Goal: Navigation & Orientation: Find specific page/section

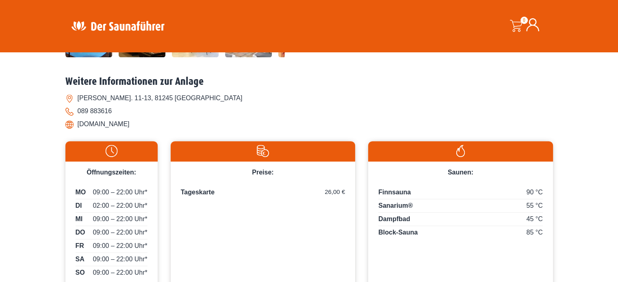
scroll to position [325, 0]
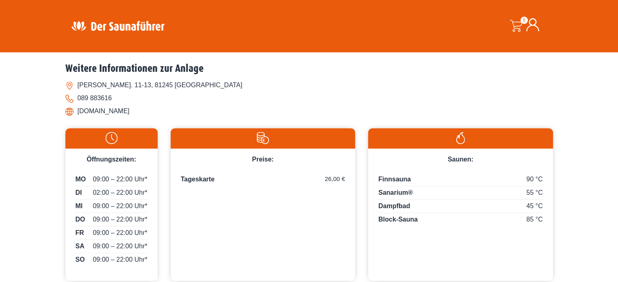
drag, startPoint x: 153, startPoint y: 111, endPoint x: 76, endPoint y: 110, distance: 77.2
click at [76, 110] on li "[DOMAIN_NAME]" at bounding box center [308, 111] width 487 height 13
click at [37, 158] on div "Startseite » [GEOGRAPHIC_DATA] – Vitalis München [GEOGRAPHIC_DATA] – Vitalis Mü…" at bounding box center [309, 19] width 618 height 549
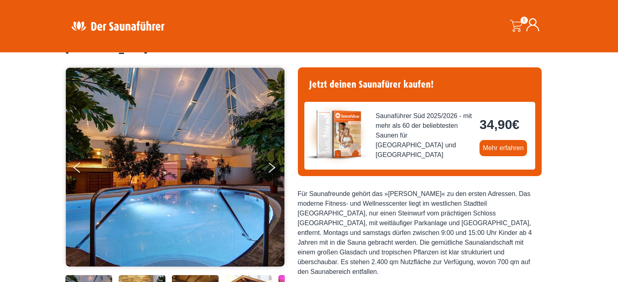
scroll to position [0, 0]
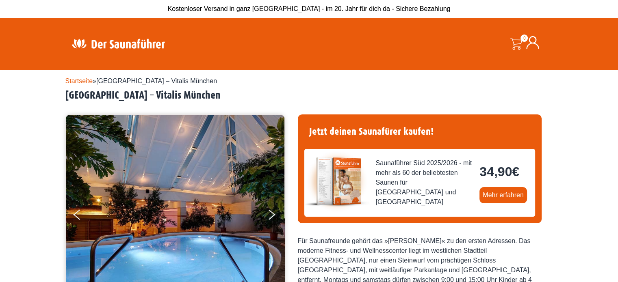
click at [74, 80] on link "Startseite" at bounding box center [79, 81] width 28 height 7
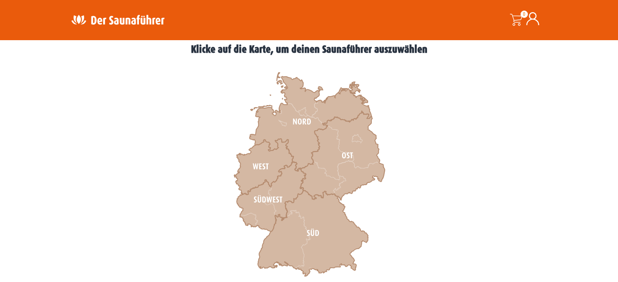
scroll to position [244, 0]
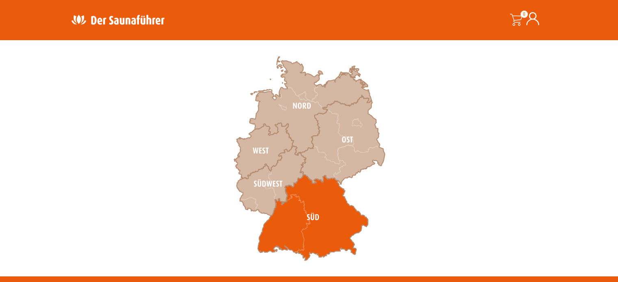
click at [312, 221] on icon at bounding box center [312, 218] width 110 height 86
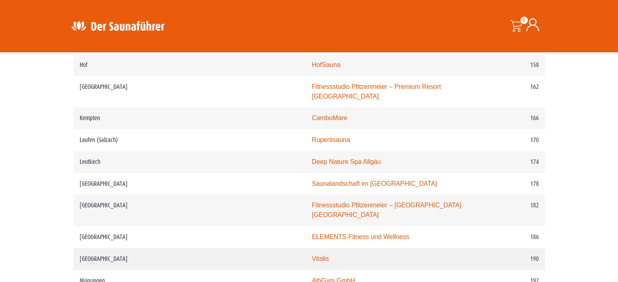
scroll to position [1259, 0]
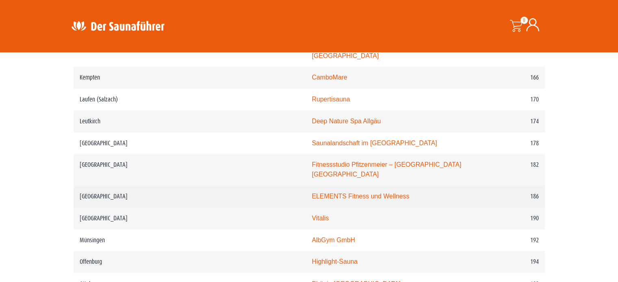
click at [400, 186] on td "ELEMENTS Fitness und Wellness" at bounding box center [387, 197] width 165 height 22
click at [311, 193] on link "ELEMENTS Fitness und Wellness" at bounding box center [359, 196] width 97 height 7
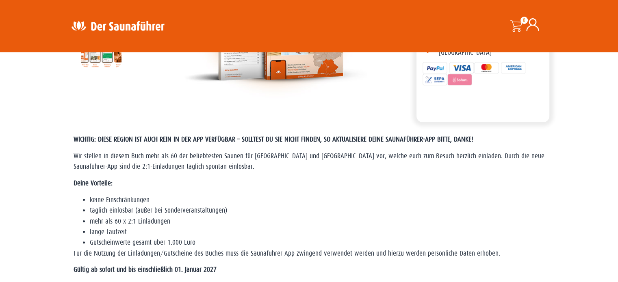
scroll to position [157, 0]
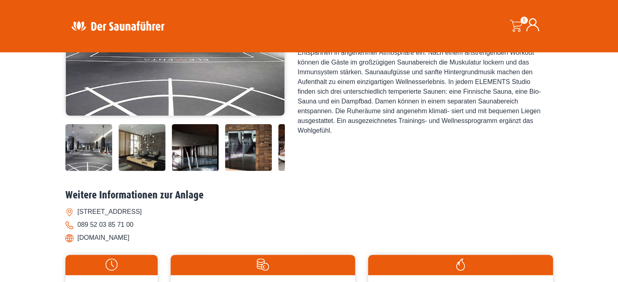
scroll to position [203, 0]
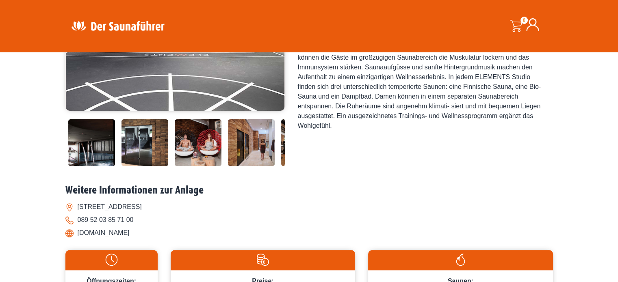
drag, startPoint x: 184, startPoint y: 154, endPoint x: 69, endPoint y: 153, distance: 114.5
click at [69, 153] on img at bounding box center [91, 142] width 47 height 47
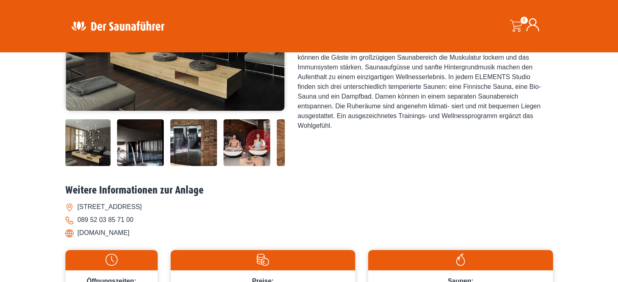
click at [251, 144] on img at bounding box center [246, 142] width 47 height 47
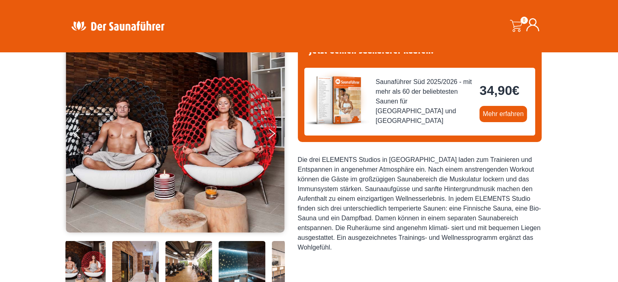
scroll to position [122, 0]
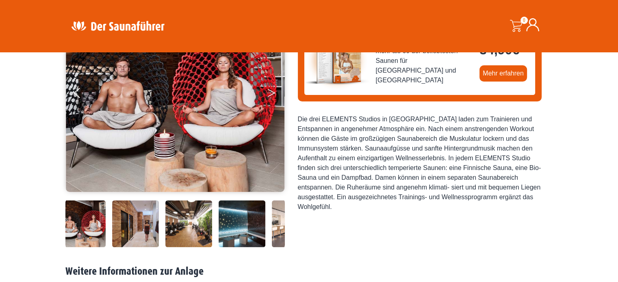
click at [273, 95] on button "Next" at bounding box center [277, 94] width 20 height 20
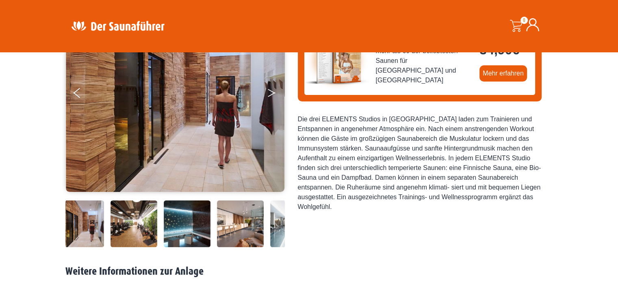
click at [273, 94] on button "Next" at bounding box center [277, 94] width 20 height 20
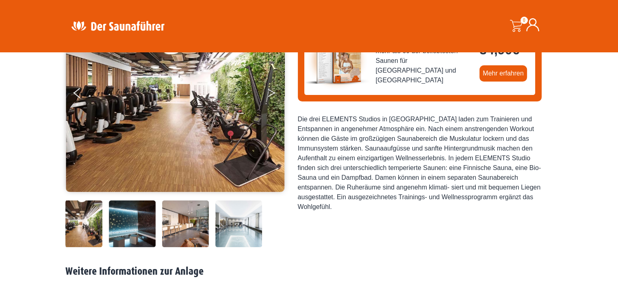
click at [273, 94] on button "Next" at bounding box center [277, 94] width 20 height 20
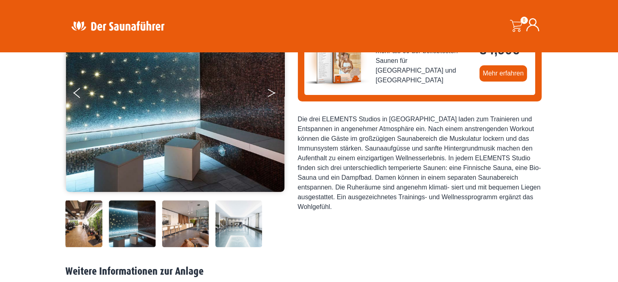
click at [273, 94] on button "Next" at bounding box center [277, 94] width 20 height 20
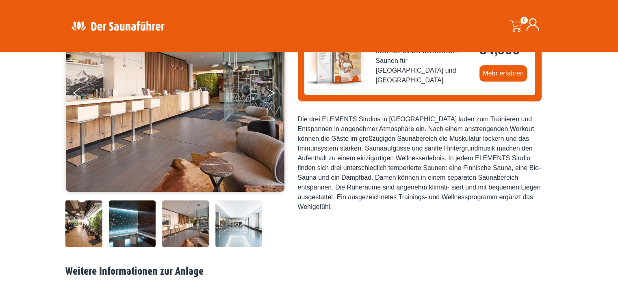
click at [273, 94] on button "Next" at bounding box center [277, 94] width 20 height 20
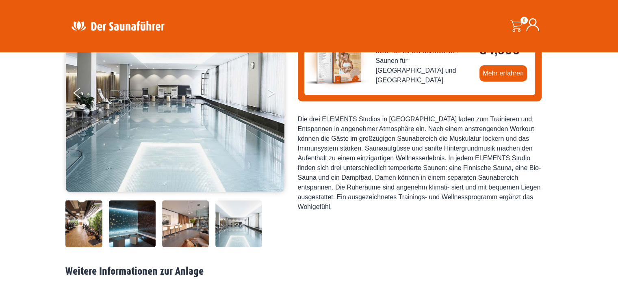
click at [273, 94] on button "Next" at bounding box center [277, 94] width 20 height 20
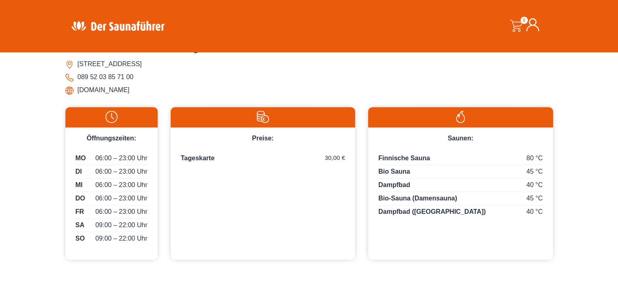
scroll to position [366, 0]
